Goal: Contribute content: Contribute content

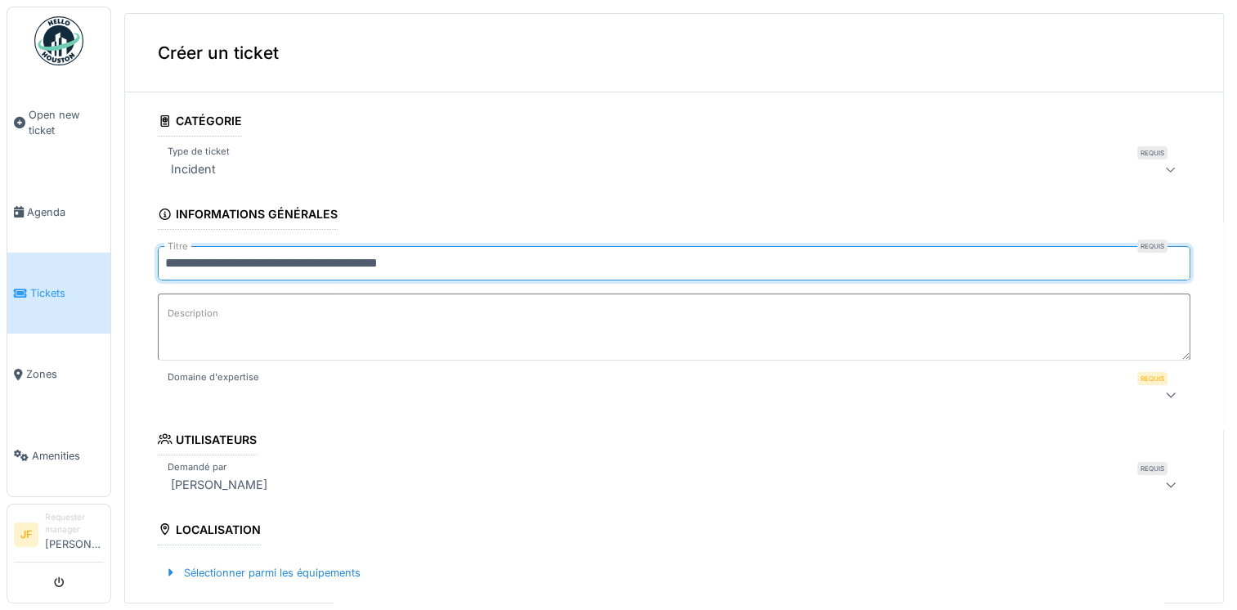
type input "**********"
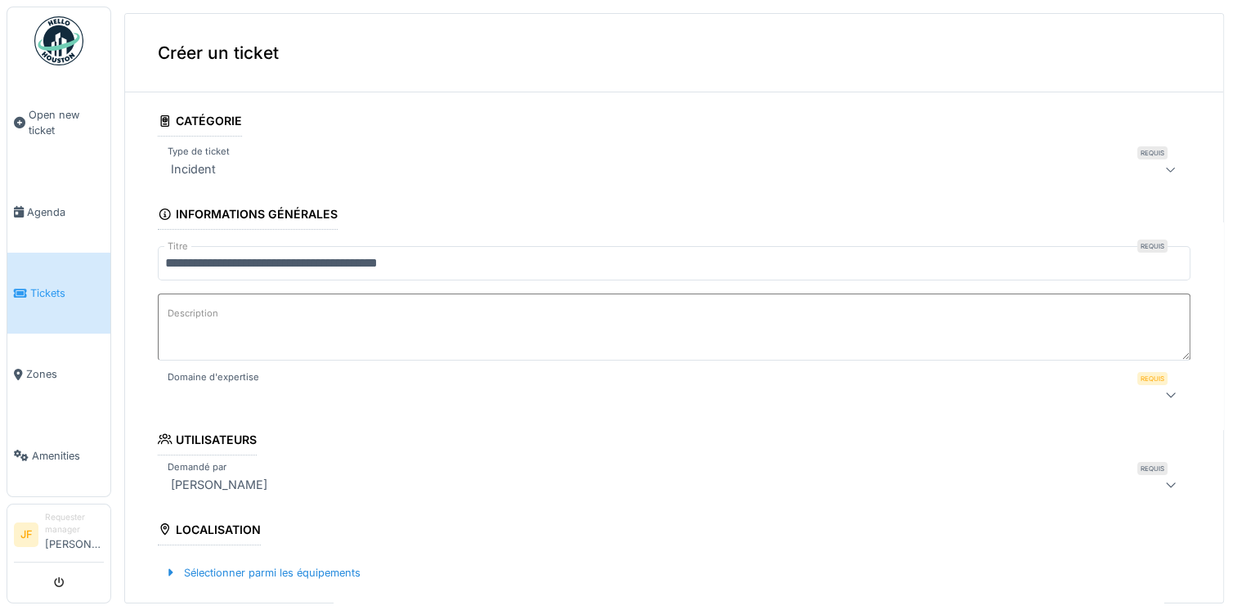
click at [169, 323] on textarea "Description" at bounding box center [674, 326] width 1032 height 67
type textarea "**********"
click at [1164, 390] on icon at bounding box center [1170, 394] width 13 height 11
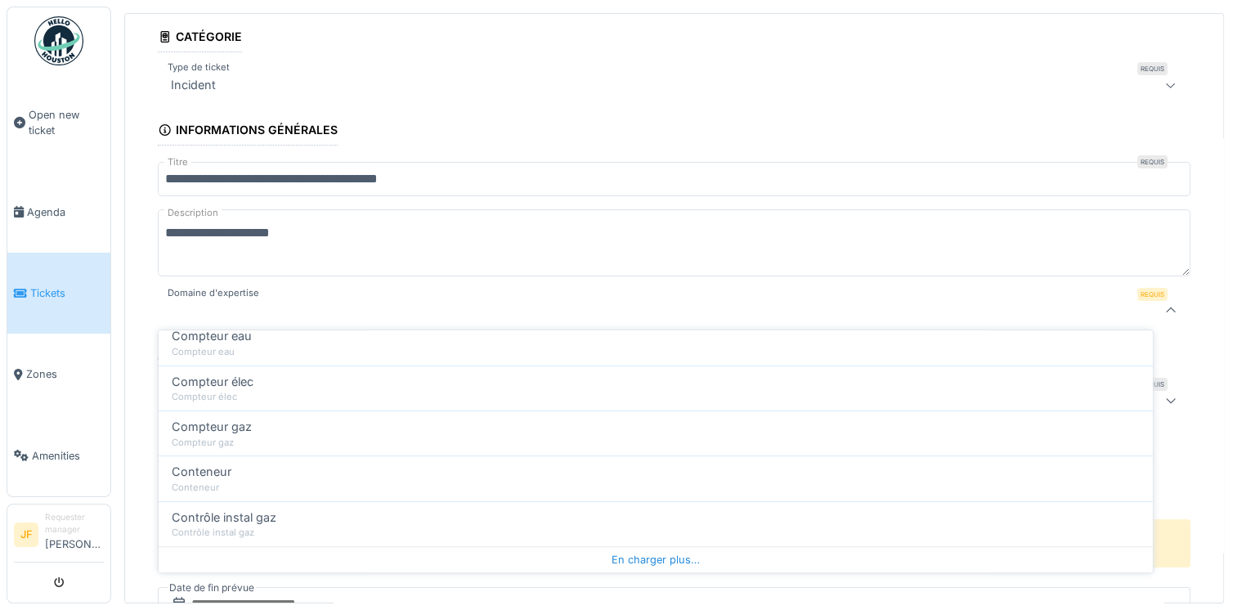
scroll to position [801, 0]
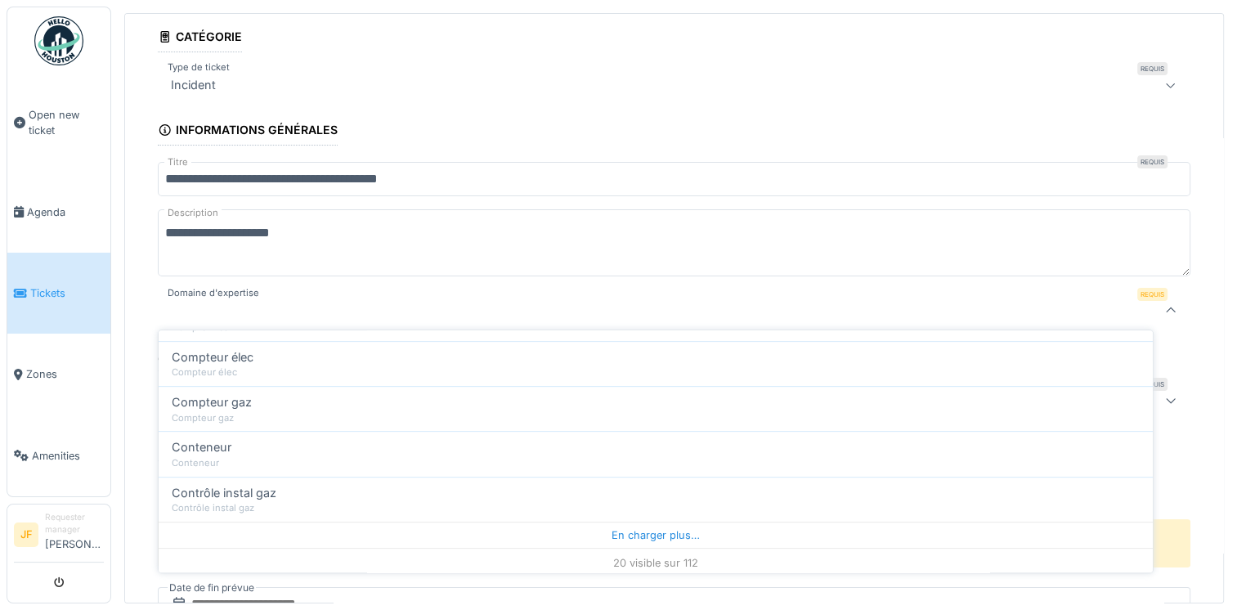
click at [655, 561] on div "20 visible sur 112" at bounding box center [656, 562] width 994 height 29
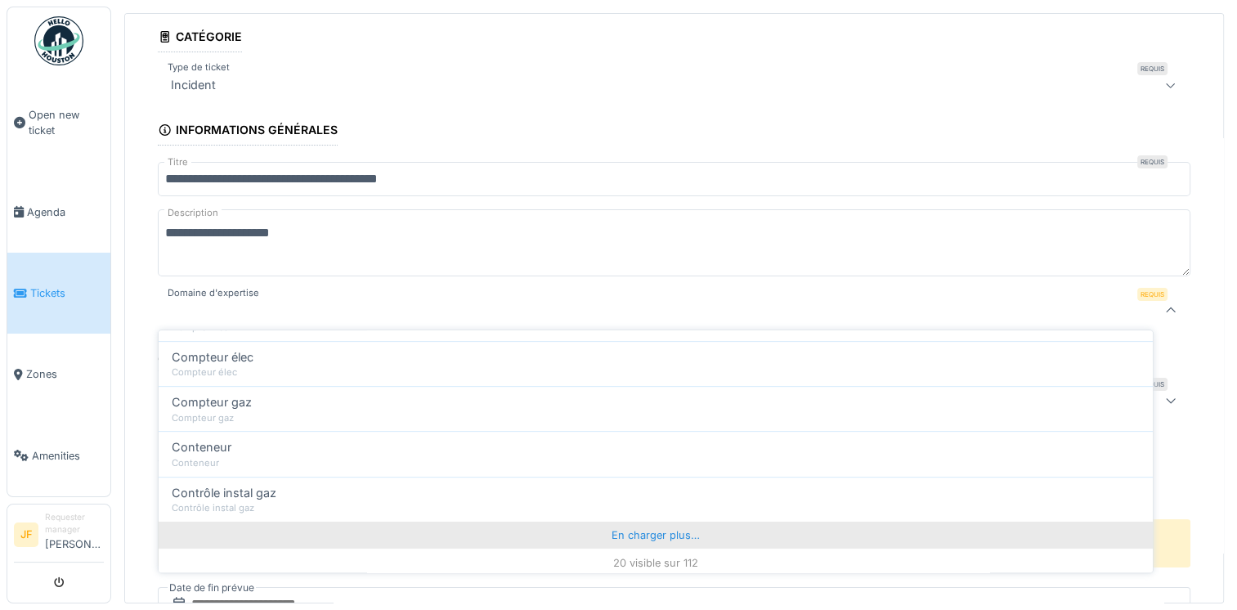
click at [651, 535] on div "En charger plus…" at bounding box center [656, 534] width 994 height 26
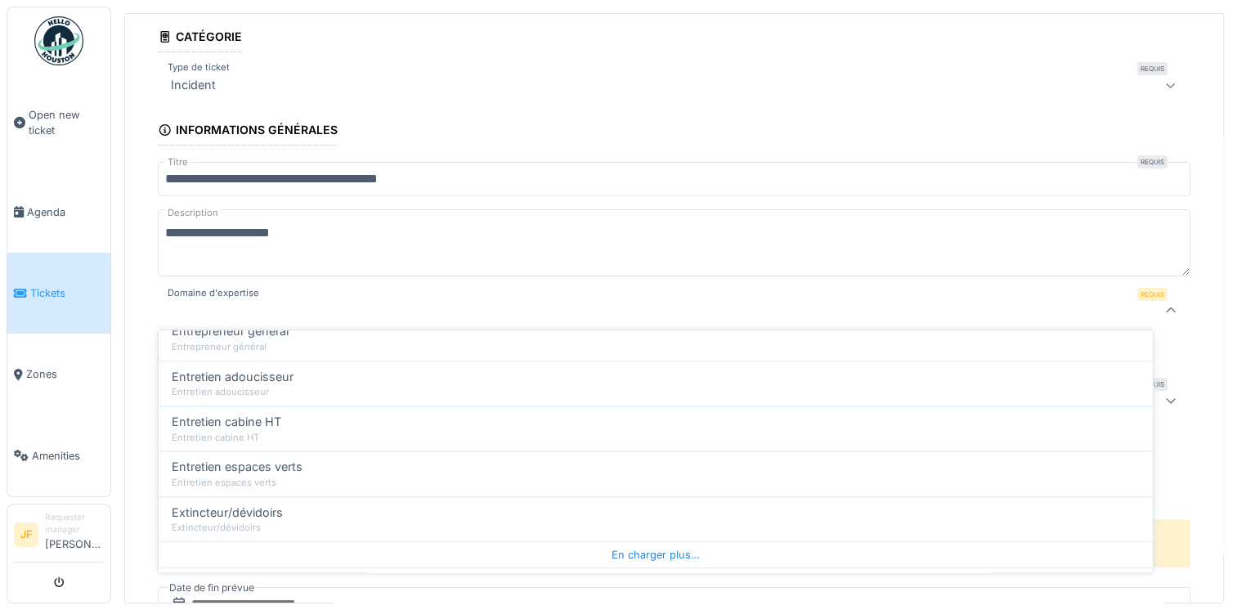
scroll to position [1703, 0]
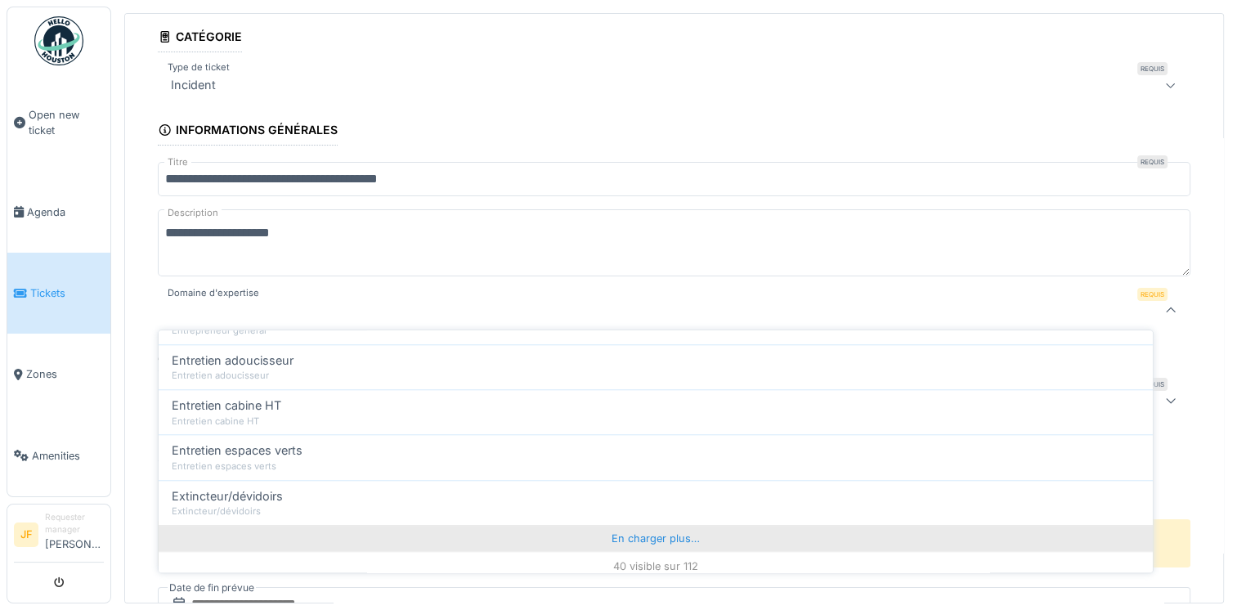
click at [649, 531] on div "En charger plus…" at bounding box center [656, 538] width 994 height 26
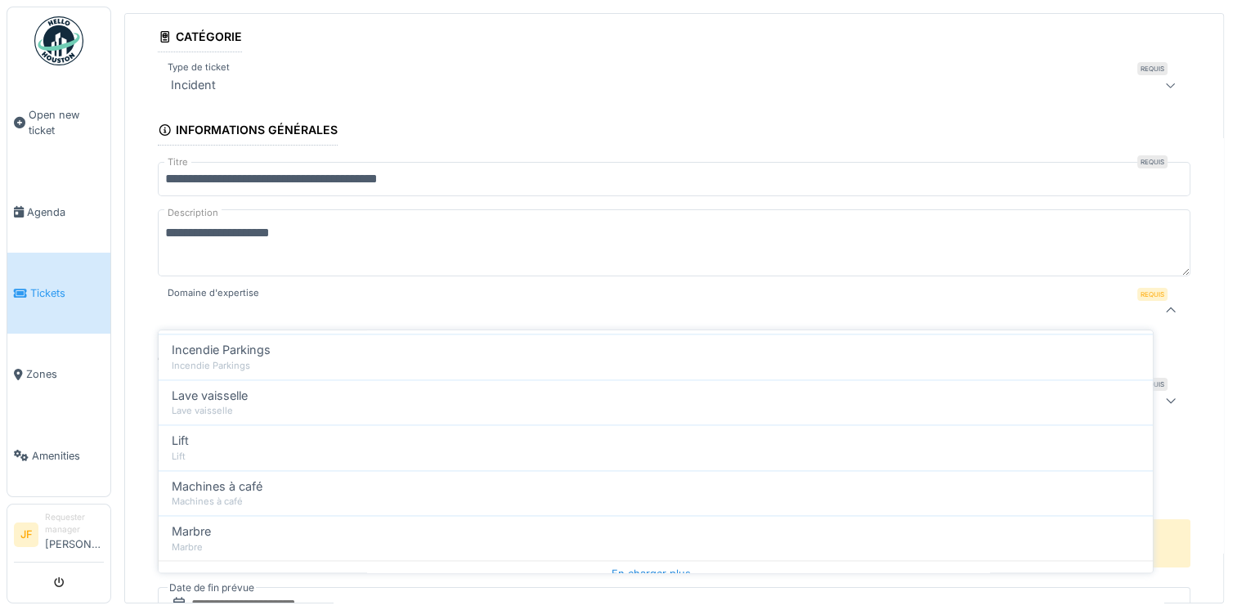
scroll to position [2606, 0]
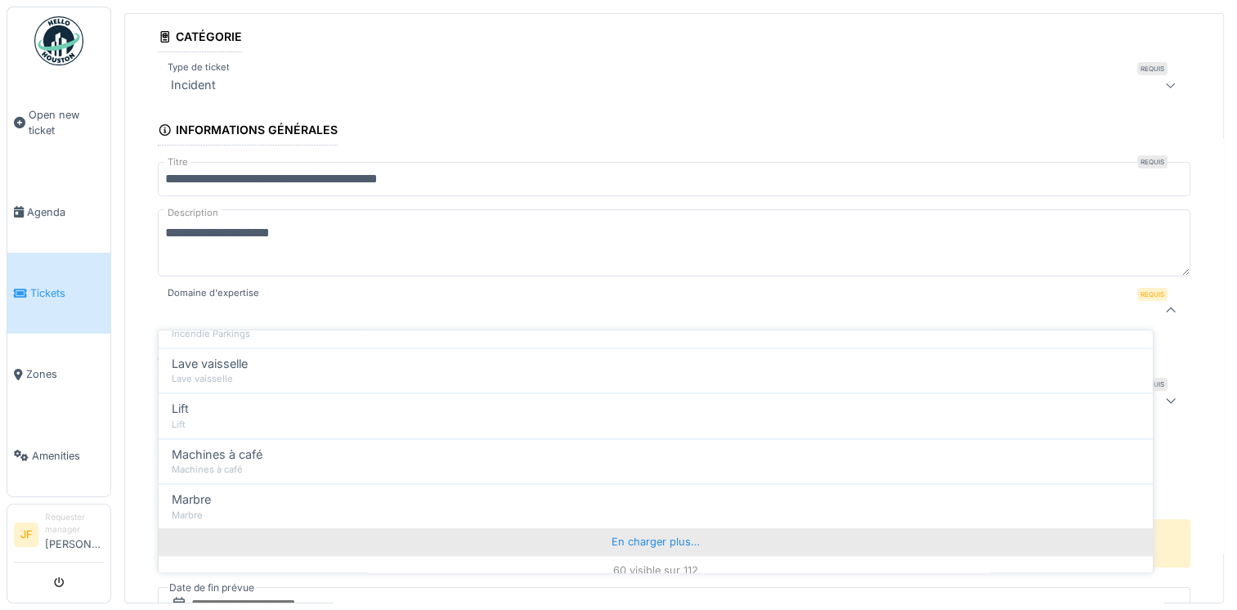
click at [642, 529] on div "En charger plus…" at bounding box center [656, 542] width 994 height 26
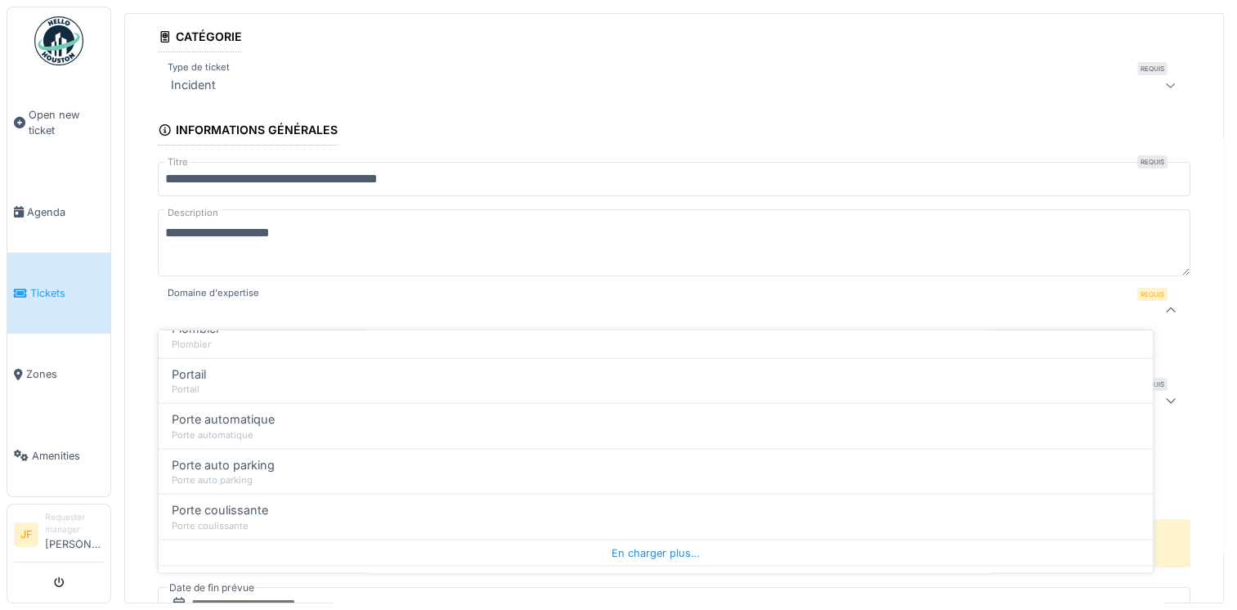
scroll to position [3508, 0]
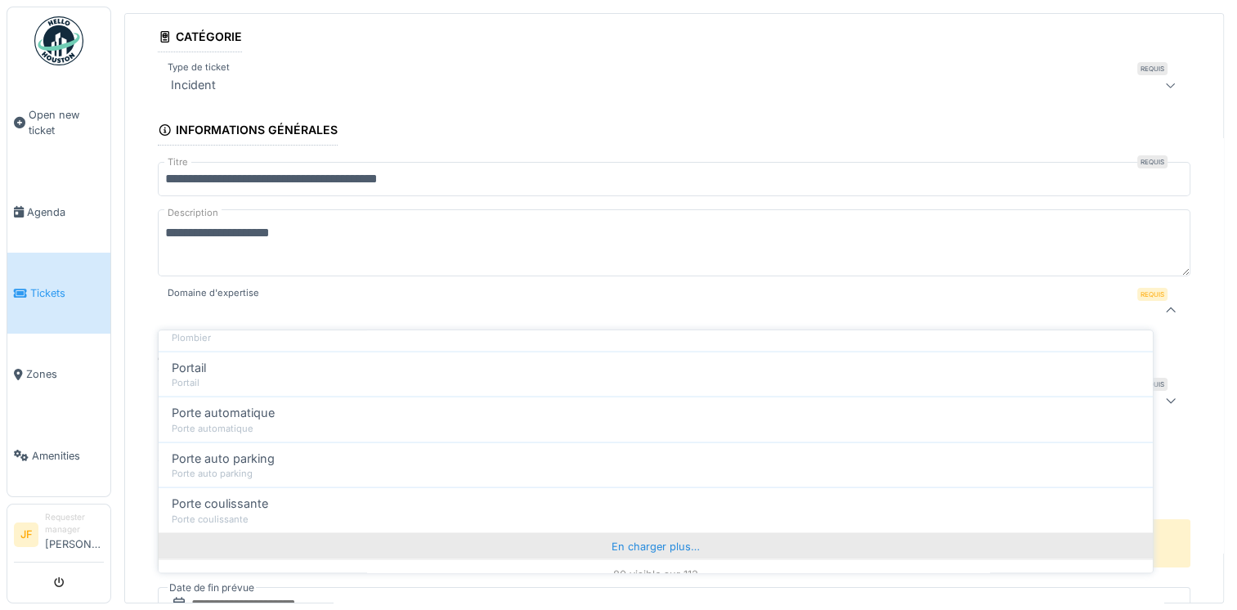
click at [648, 535] on div "En charger plus…" at bounding box center [656, 545] width 994 height 26
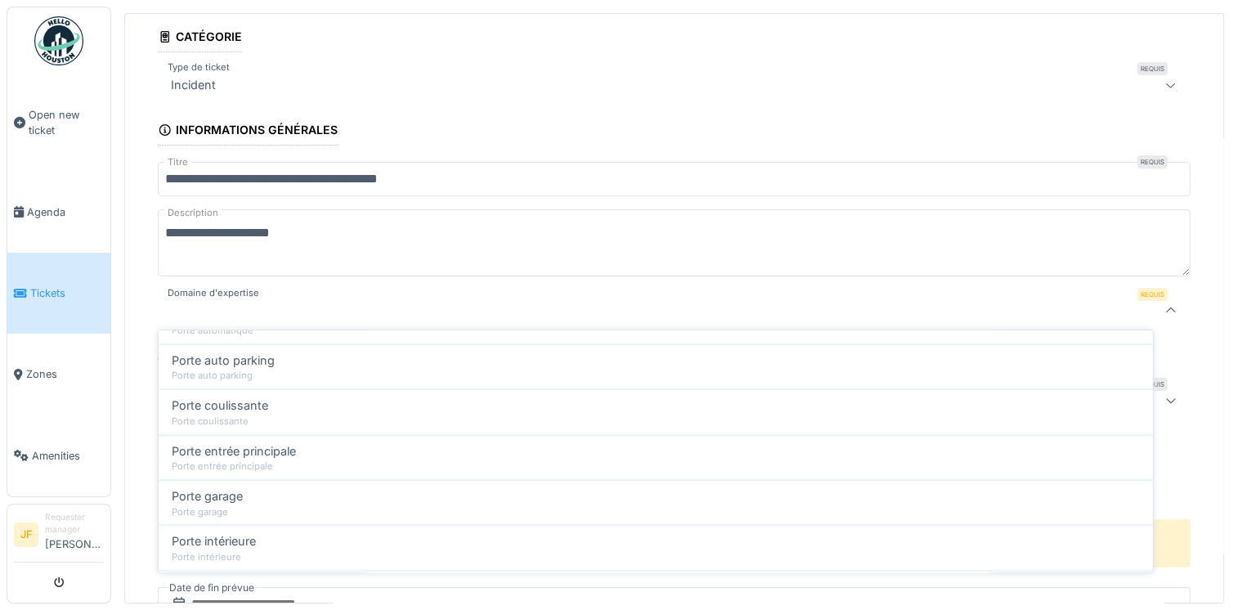
scroll to position [3652, 0]
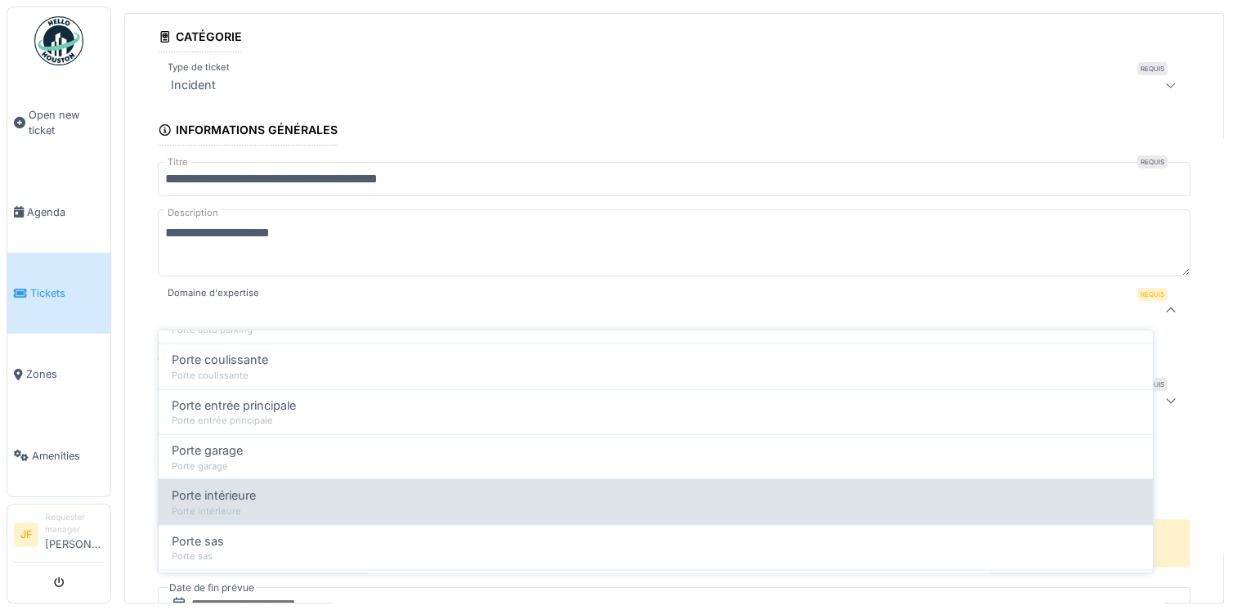
click at [232, 503] on div "Porte intérieure" at bounding box center [656, 510] width 968 height 14
type input "***"
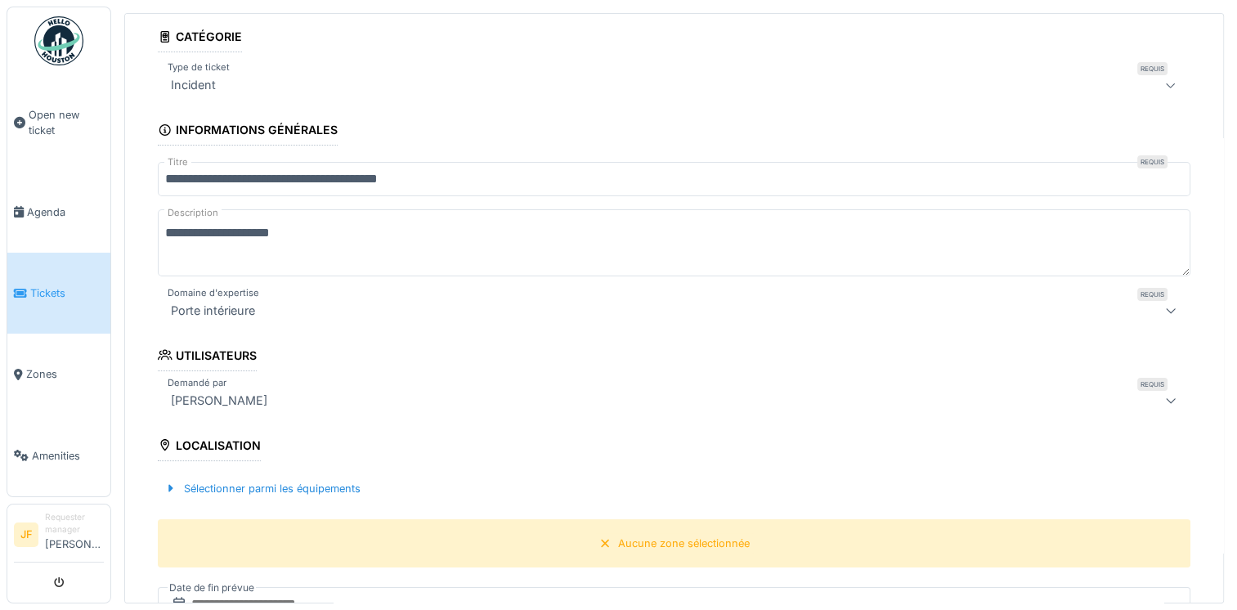
click at [216, 439] on div "Localisation" at bounding box center [209, 447] width 103 height 28
click at [203, 483] on div "Sélectionner parmi les équipements" at bounding box center [262, 488] width 209 height 22
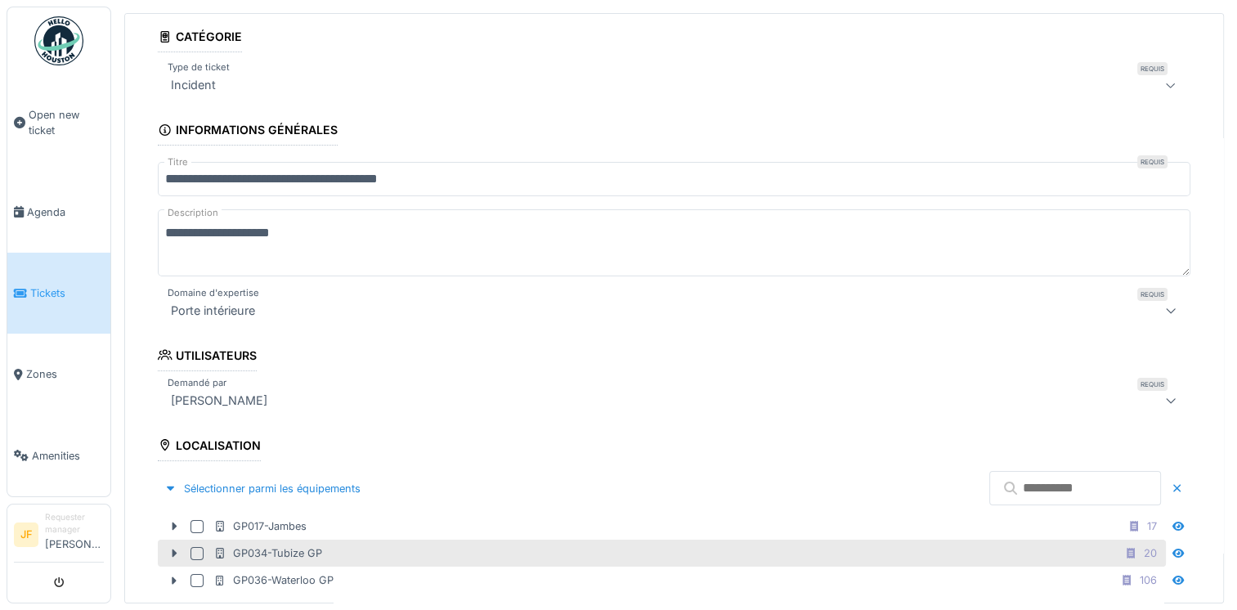
click at [196, 547] on div at bounding box center [196, 553] width 13 height 13
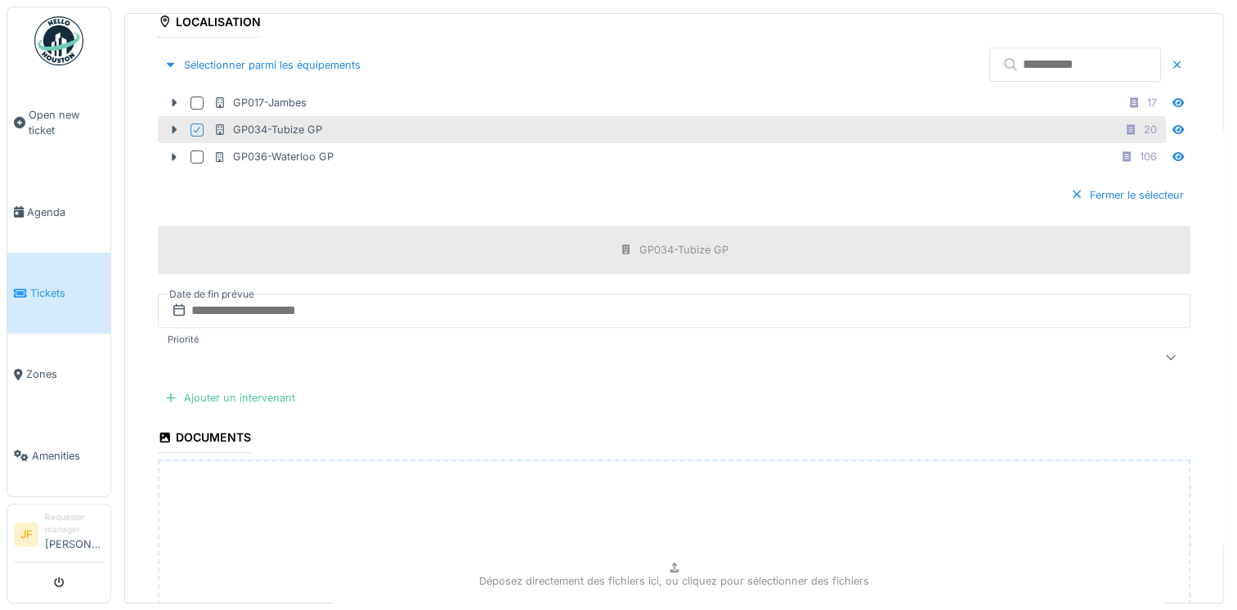
scroll to position [509, 0]
click at [1063, 191] on div "Fermer le sélecteur" at bounding box center [1126, 193] width 127 height 22
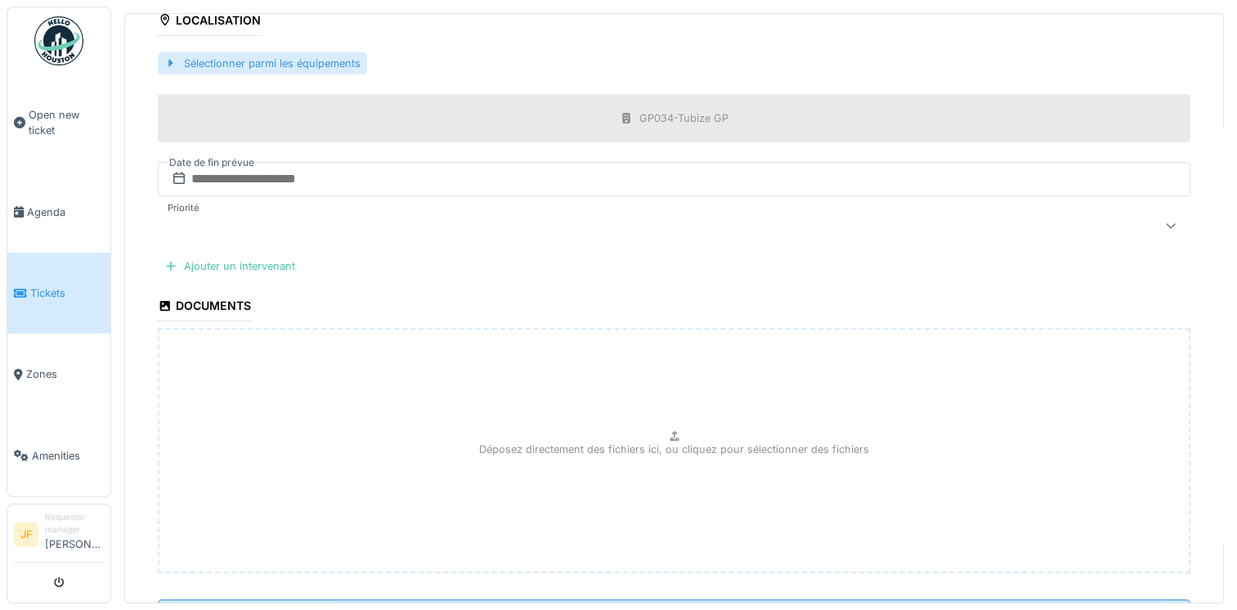
click at [191, 62] on div "Sélectionner parmi les équipements" at bounding box center [262, 63] width 209 height 22
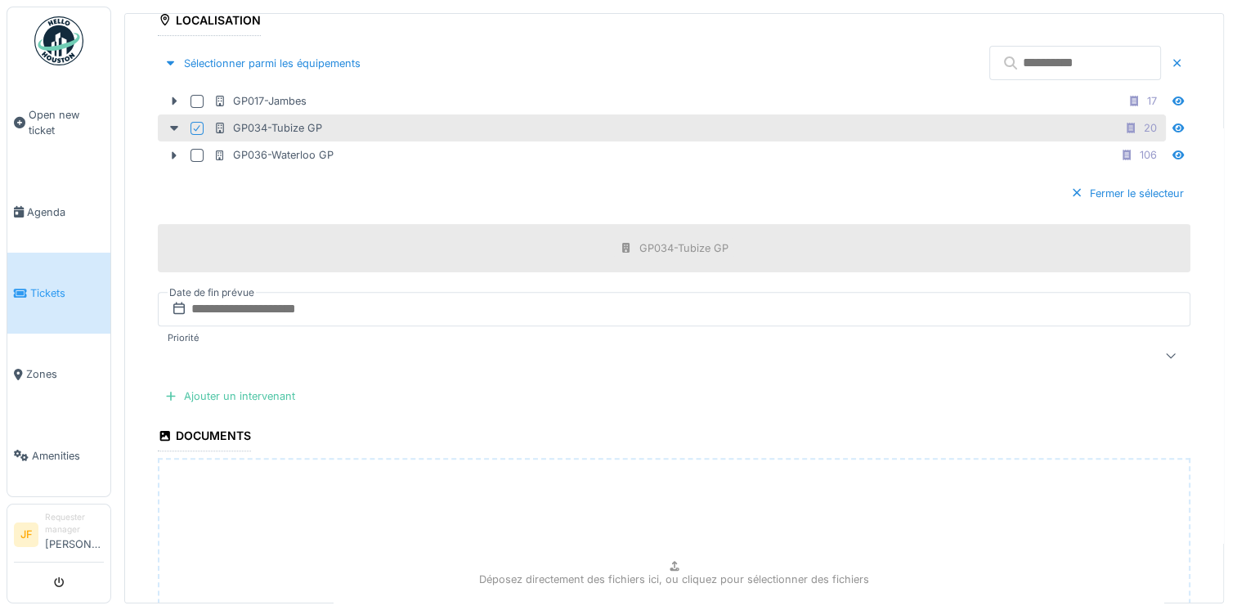
scroll to position [711, 0]
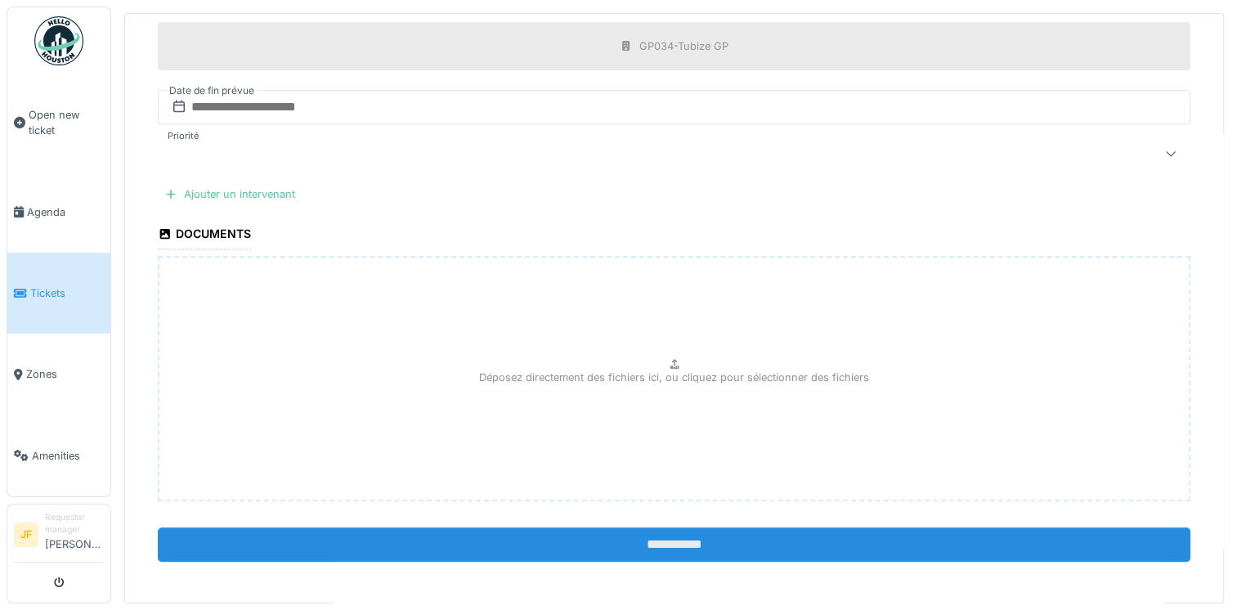
click at [611, 530] on input "**********" at bounding box center [674, 544] width 1032 height 34
